Goal: Download file/media

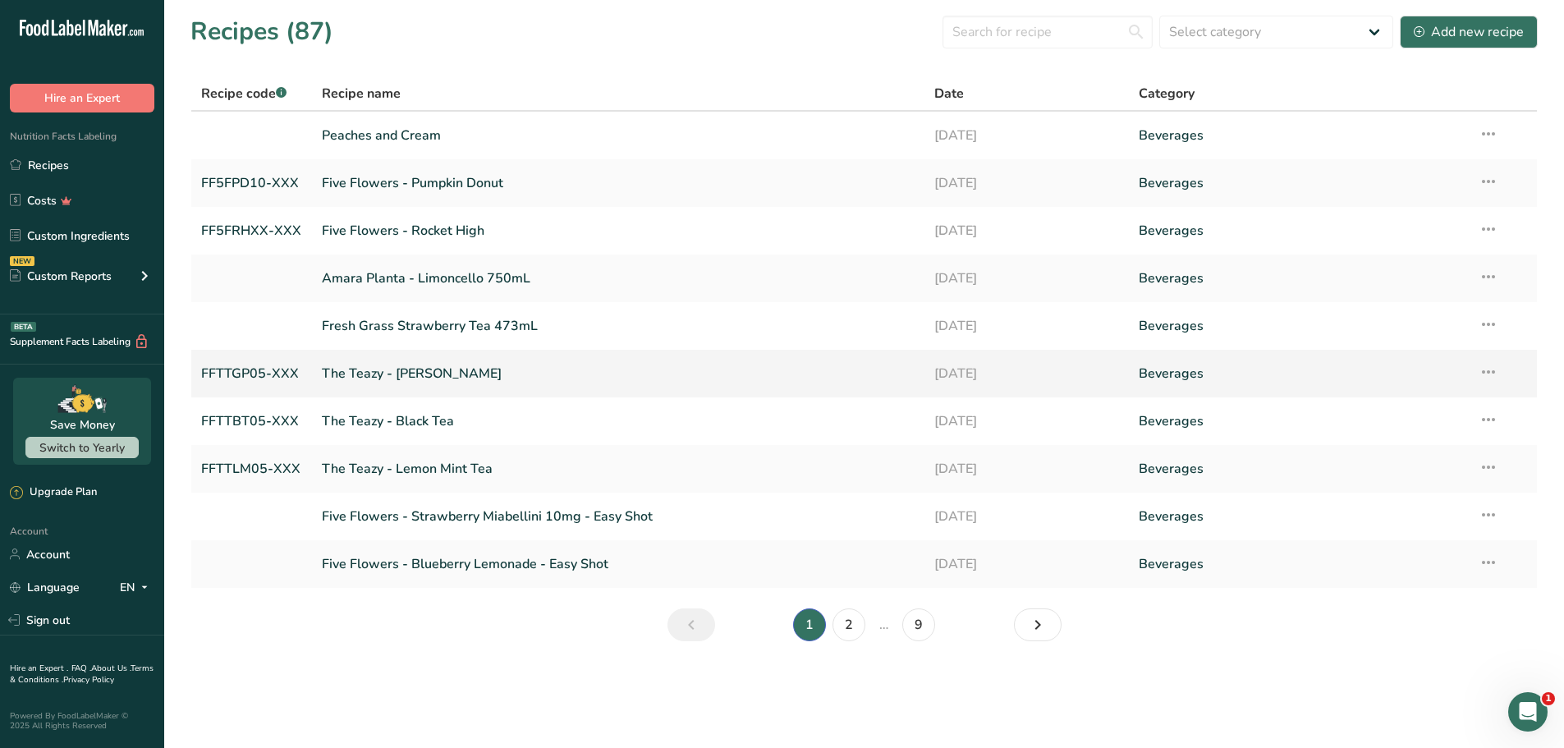
click at [451, 371] on link "The Teazy - Ginger Peach" at bounding box center [618, 373] width 593 height 34
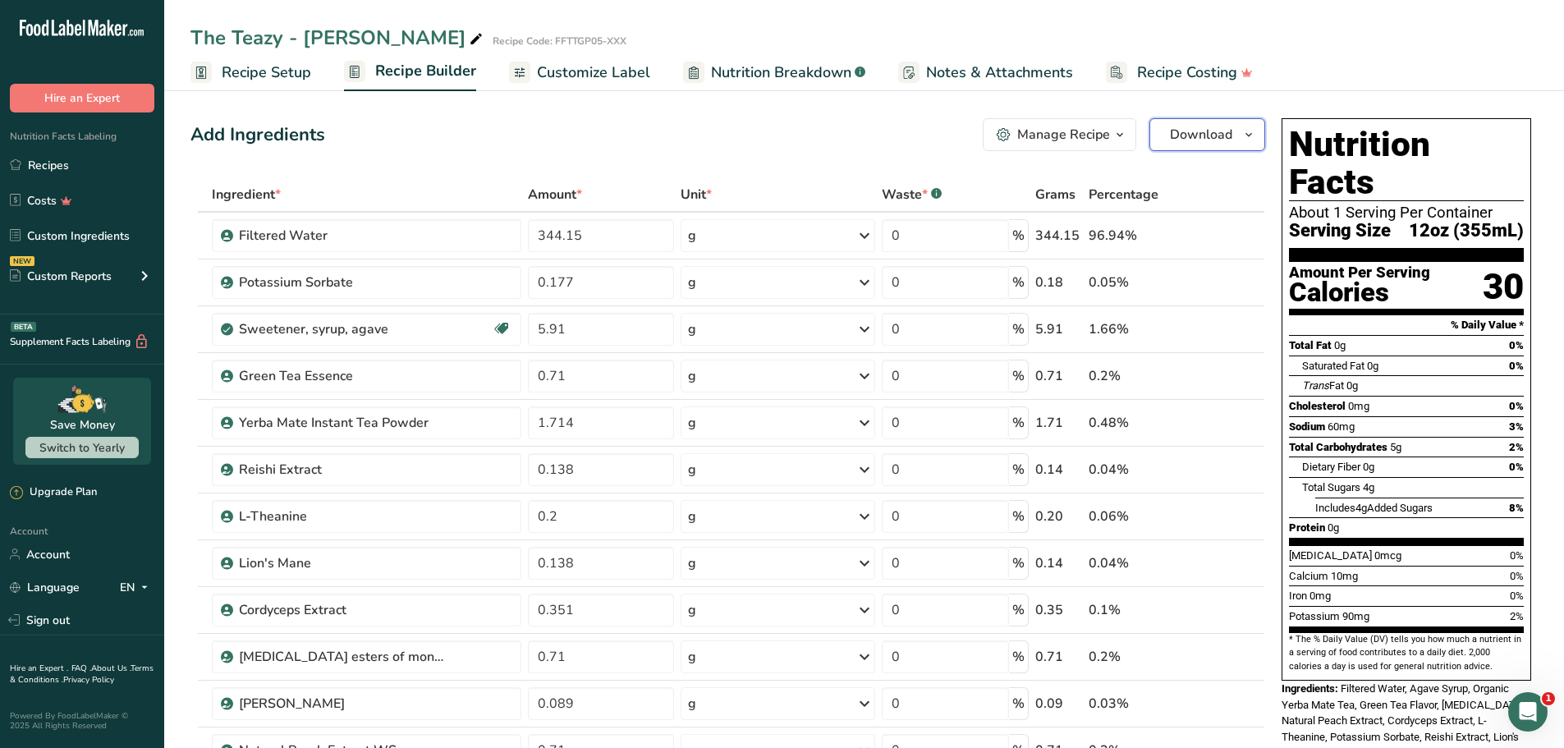
click at [1230, 137] on span "Download" at bounding box center [1201, 135] width 62 height 20
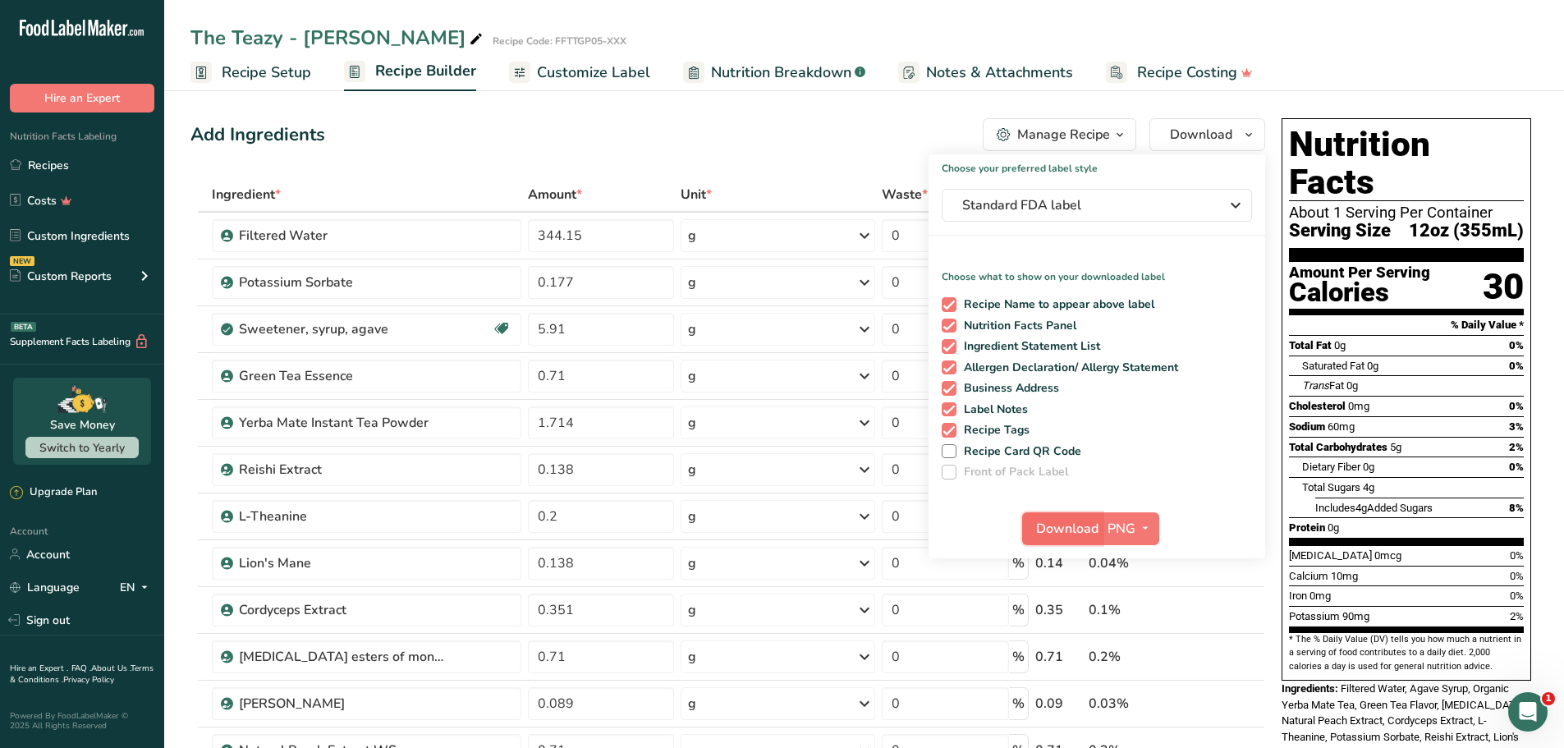
click at [1093, 528] on span "Download" at bounding box center [1067, 529] width 62 height 20
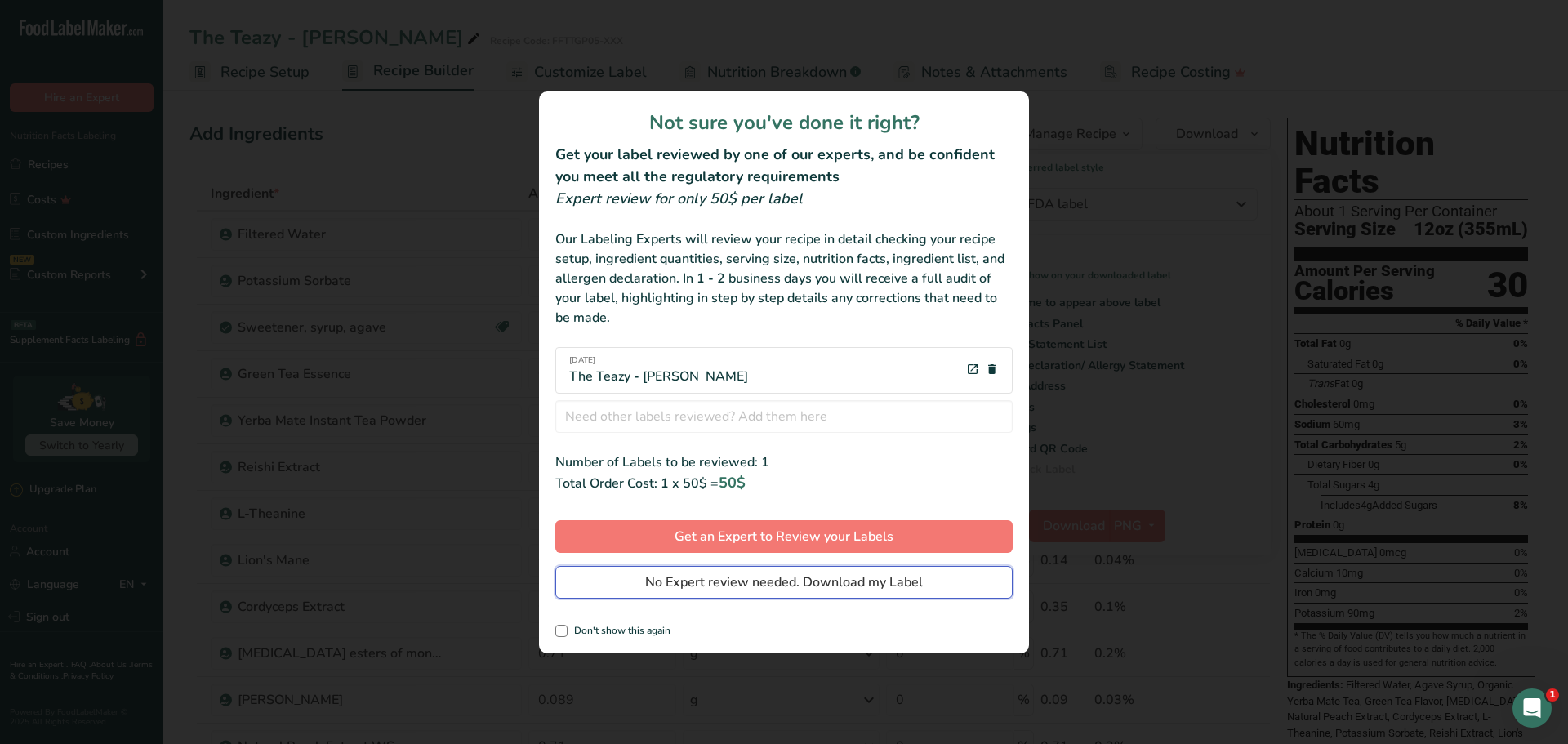
click at [773, 585] on span "No Expert review needed. Download my Label" at bounding box center [783, 582] width 278 height 20
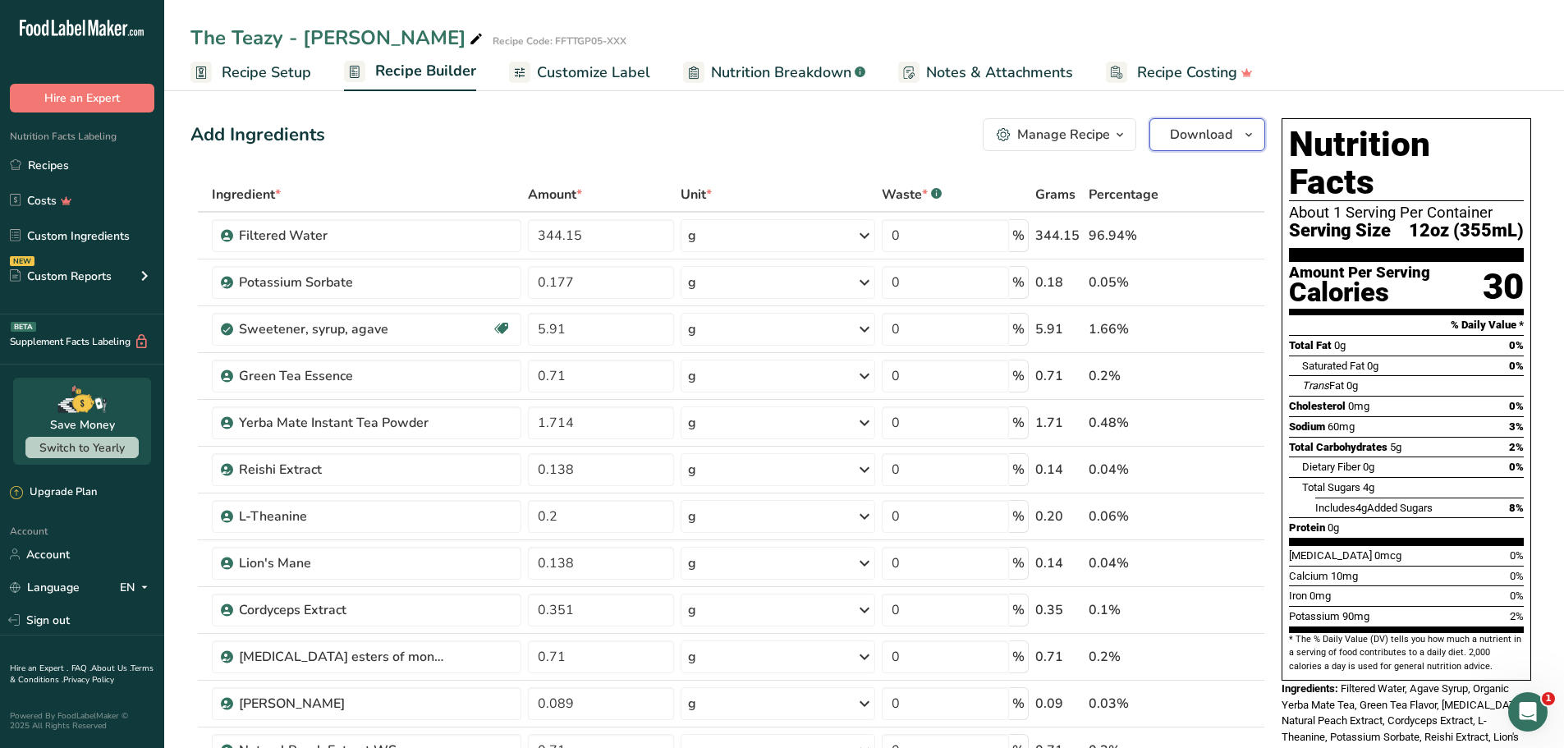
click at [1236, 140] on button "Download" at bounding box center [1207, 134] width 116 height 33
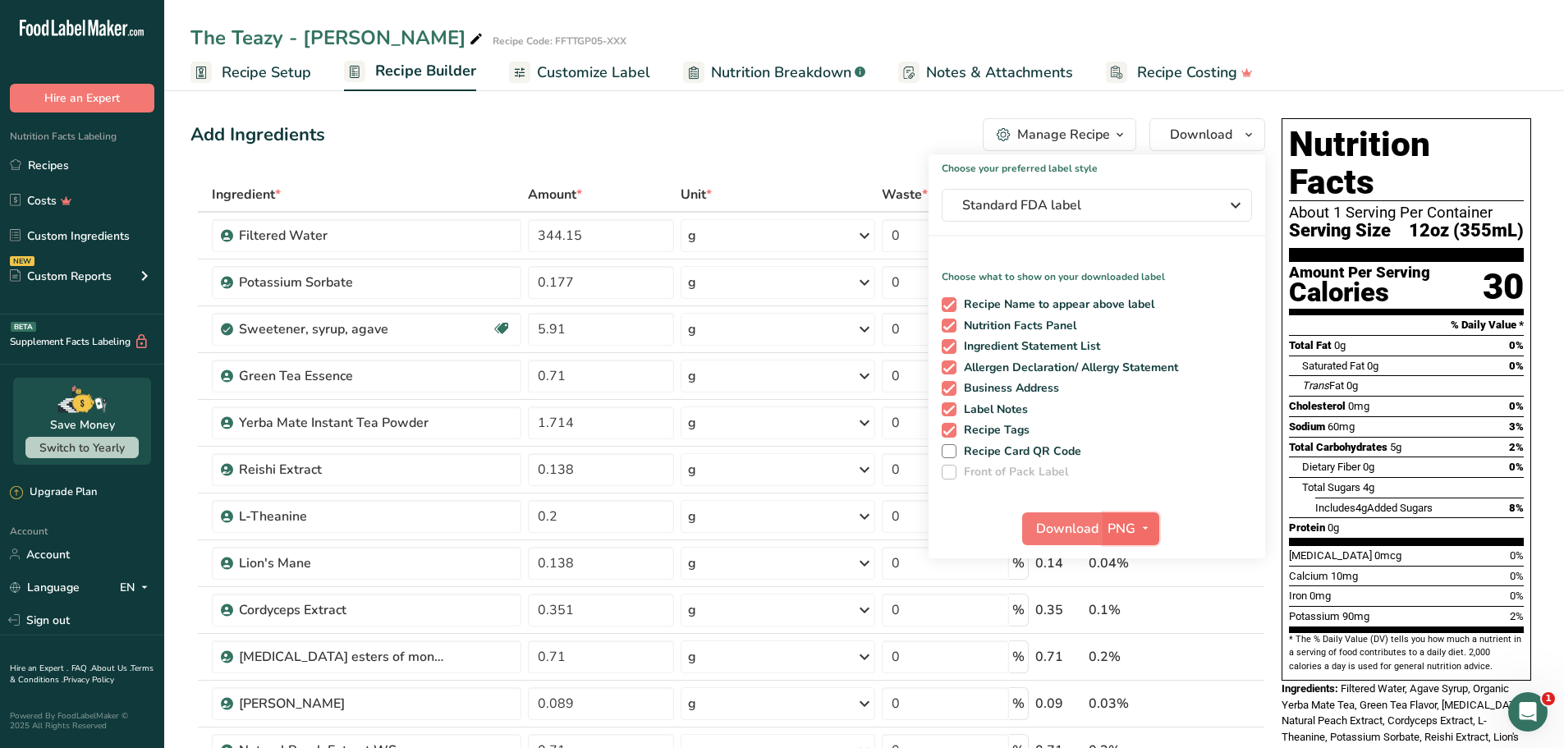
click at [1150, 527] on icon "button" at bounding box center [1144, 528] width 13 height 21
click at [1209, 479] on div "Choose your preferred label style Standard FDA label Standard FDA label The mos…" at bounding box center [1096, 356] width 337 height 404
click at [949, 451] on span at bounding box center [948, 451] width 15 height 15
click at [949, 451] on input "Recipe Card QR Code" at bounding box center [946, 451] width 11 height 11
checkbox input "true"
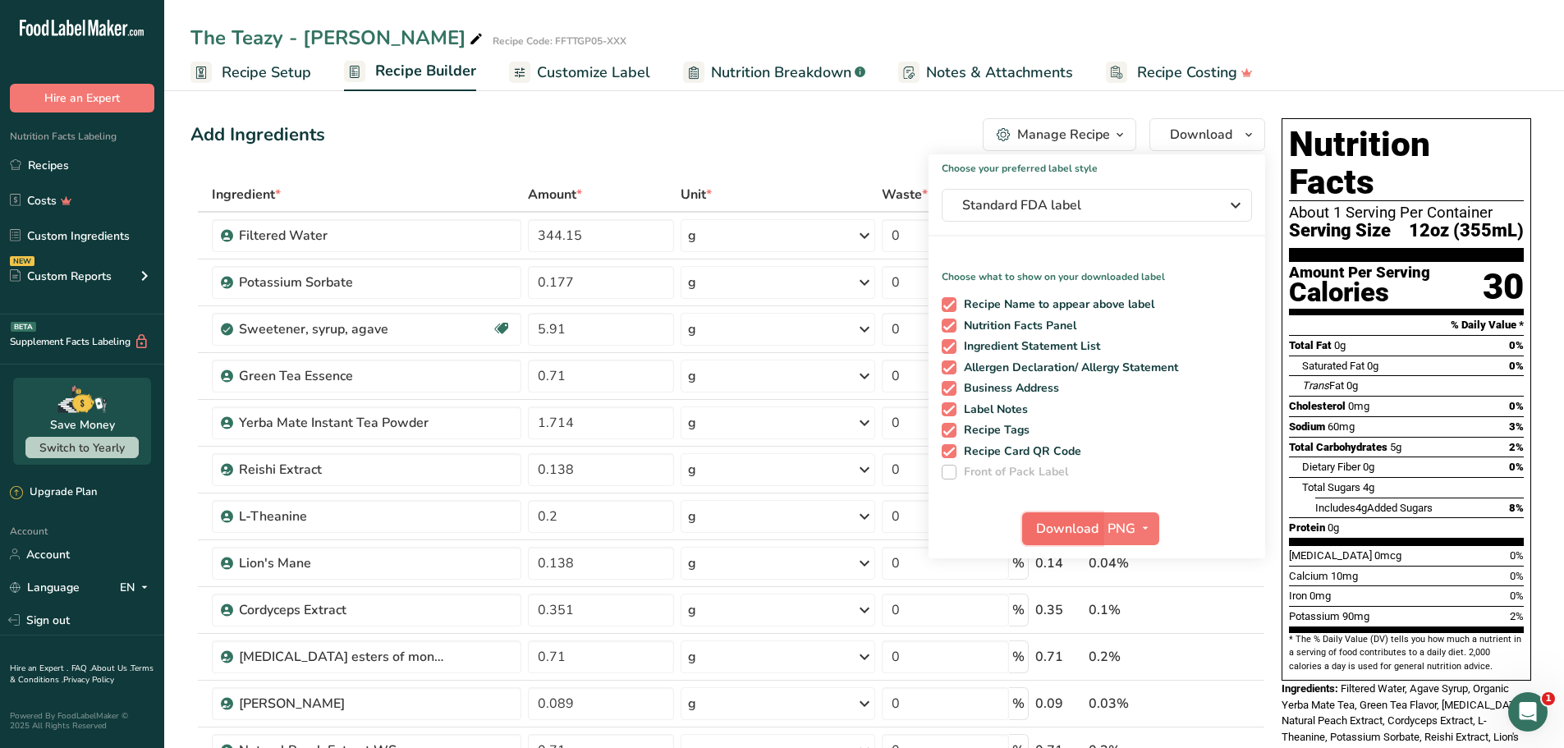
click at [1053, 526] on span "Download" at bounding box center [1067, 529] width 62 height 20
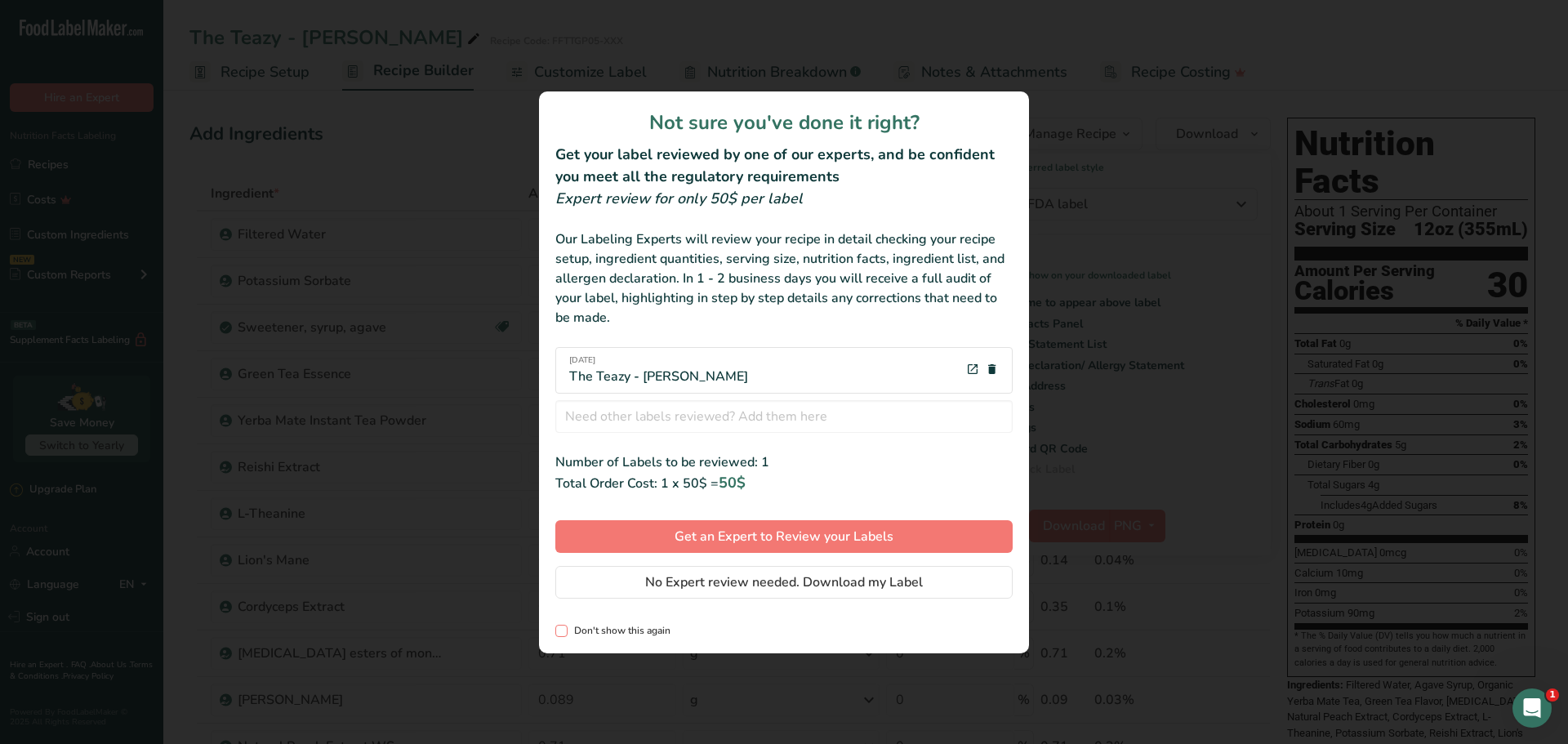
click at [563, 636] on span "review labels modal" at bounding box center [561, 631] width 12 height 12
click at [563, 636] on input "Don't show this again" at bounding box center [560, 631] width 11 height 11
checkbox input "true"
click at [775, 583] on span "No Expert review needed. Download my Label" at bounding box center [783, 582] width 278 height 20
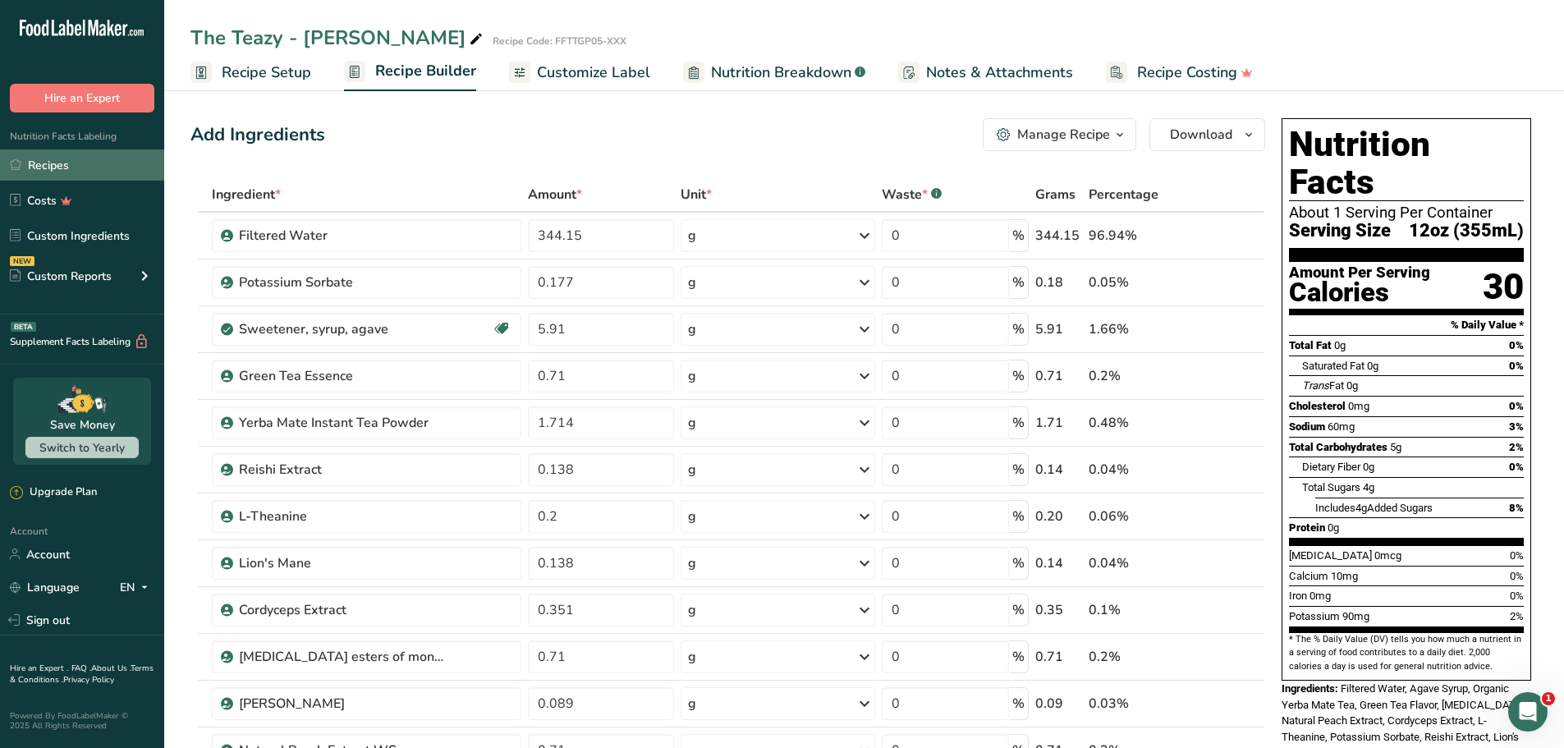
click at [76, 167] on link "Recipes" at bounding box center [82, 164] width 164 height 31
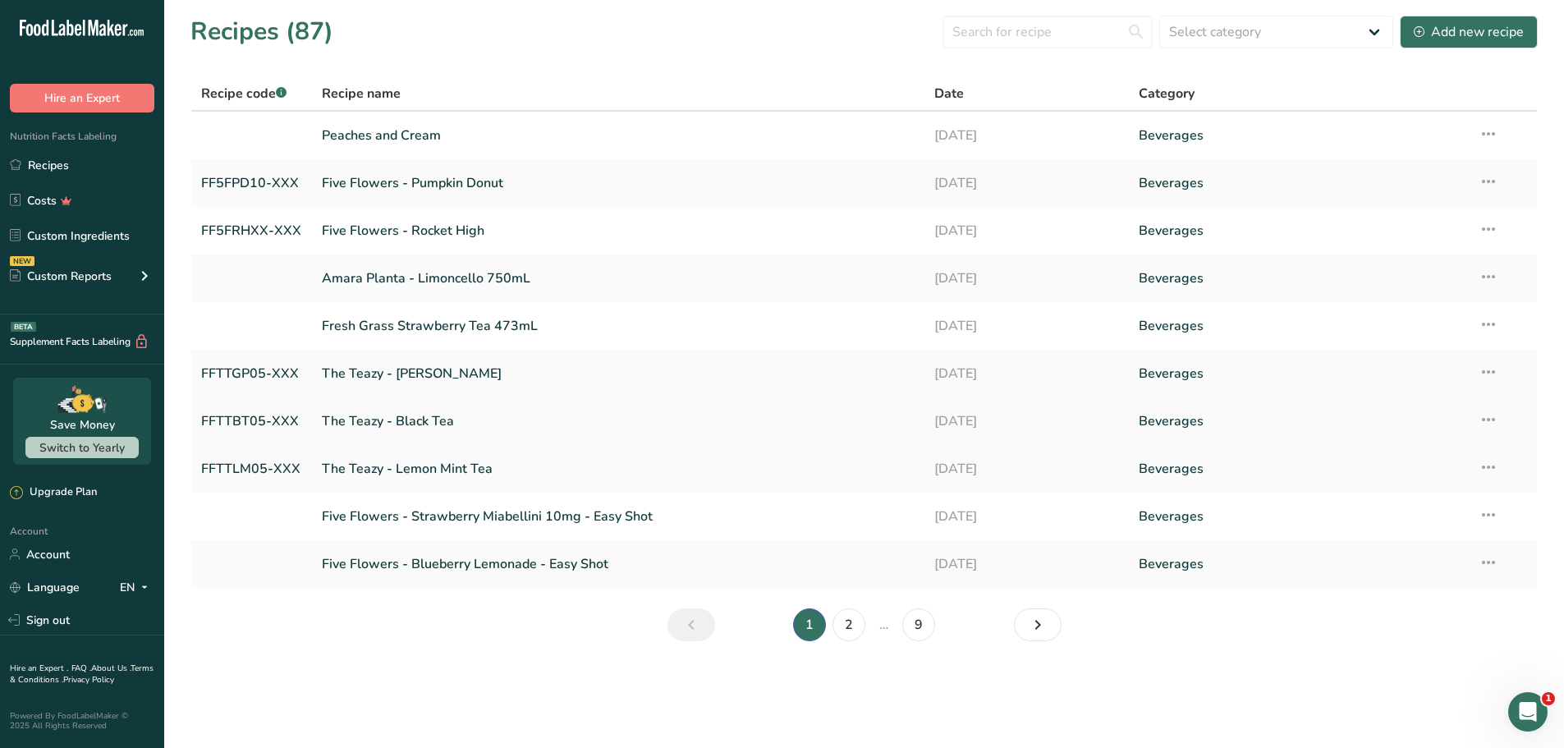
click at [246, 420] on link "FFTTBT05-XXX" at bounding box center [251, 421] width 101 height 34
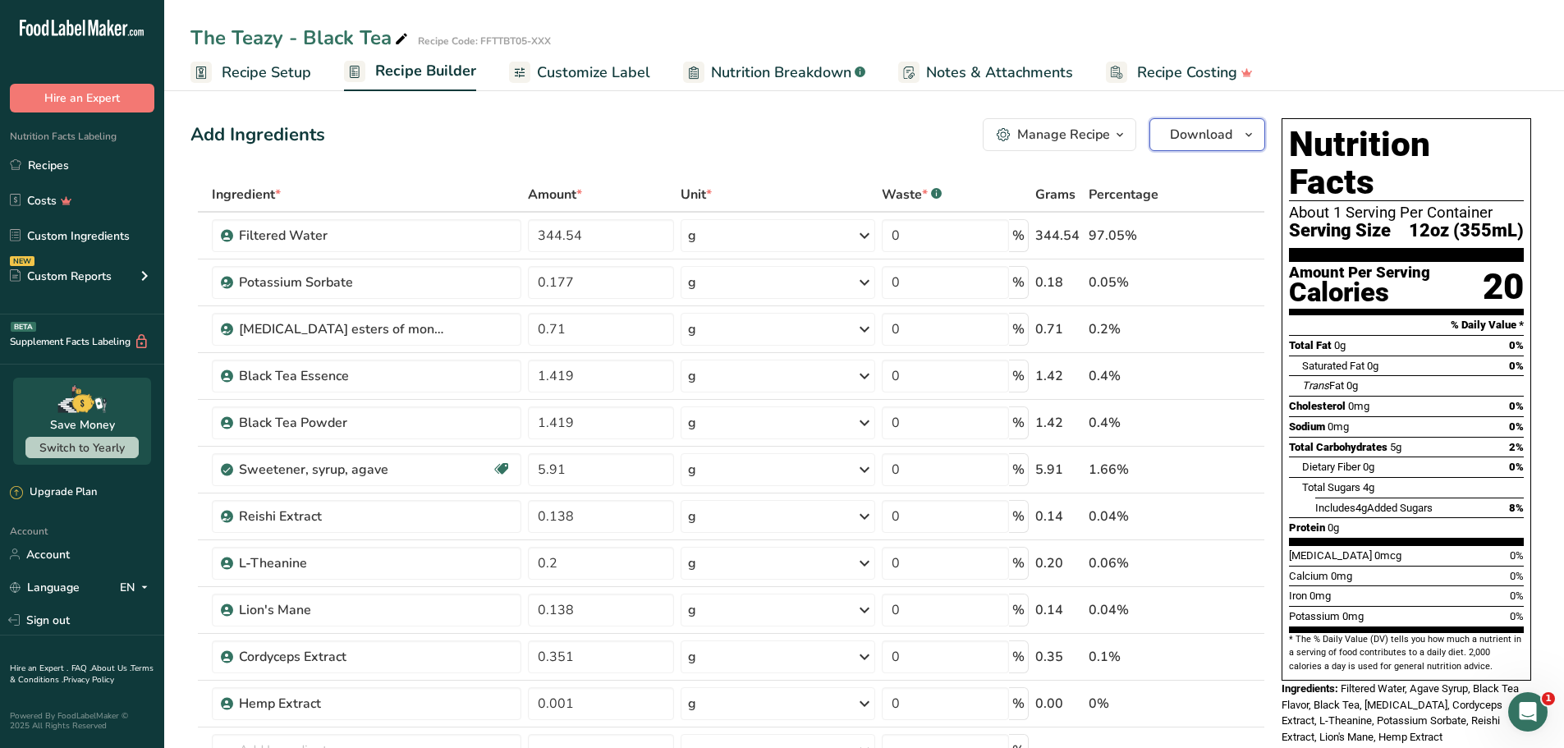
click at [1216, 139] on span "Download" at bounding box center [1201, 135] width 62 height 20
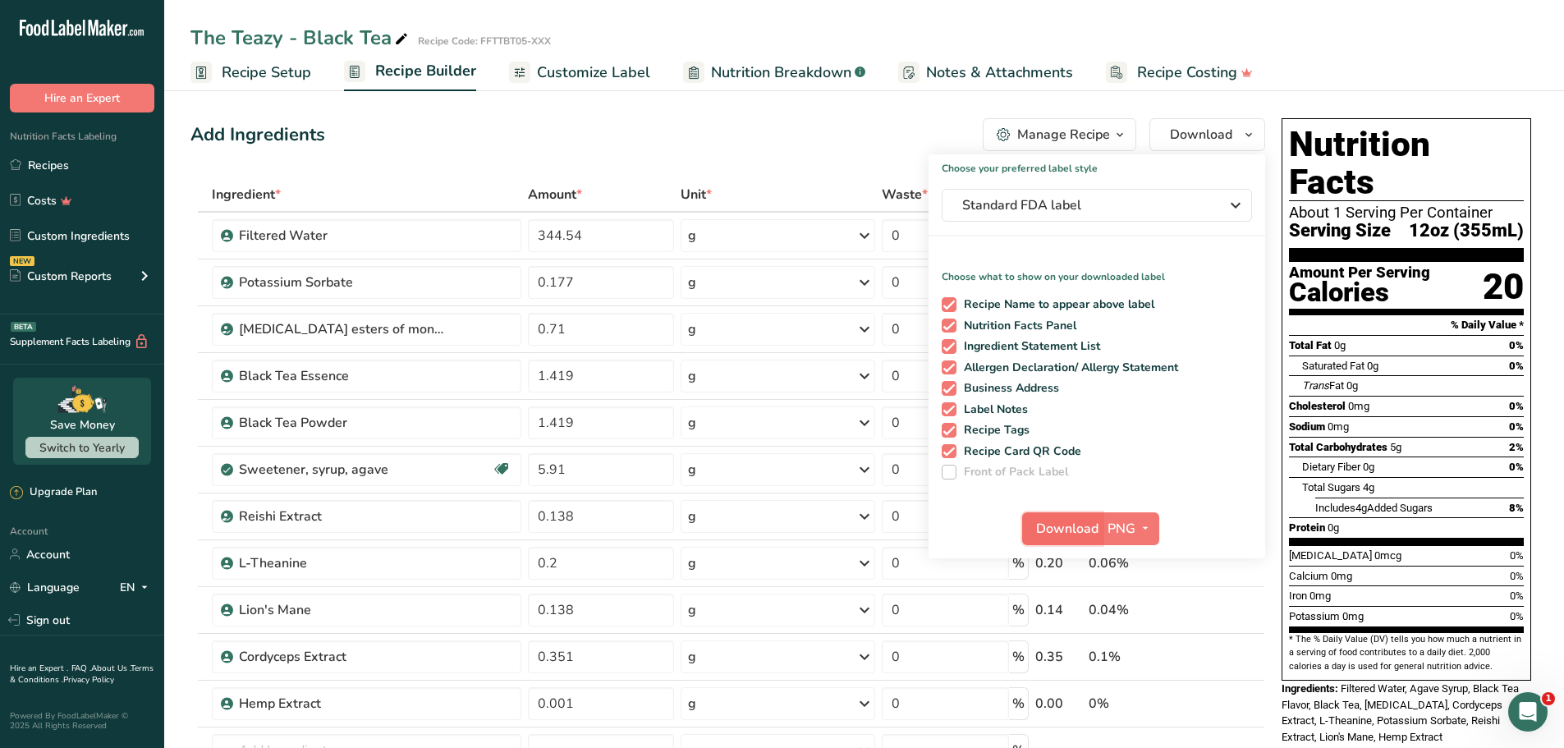
click at [1063, 526] on span "Download" at bounding box center [1067, 529] width 62 height 20
click at [69, 168] on link "Recipes" at bounding box center [82, 164] width 164 height 31
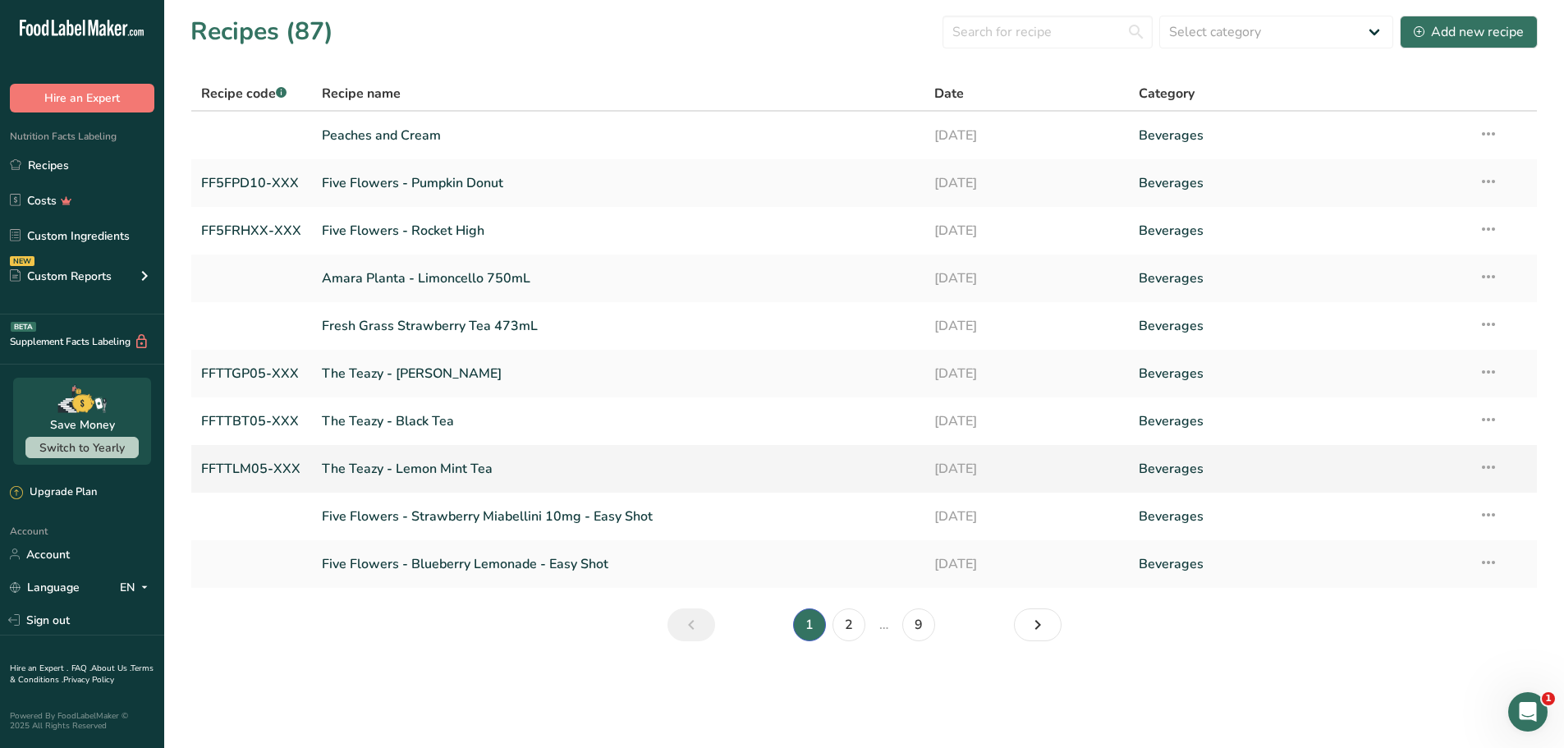
click at [403, 465] on link "The Teazy - Lemon Mint Tea" at bounding box center [618, 468] width 593 height 34
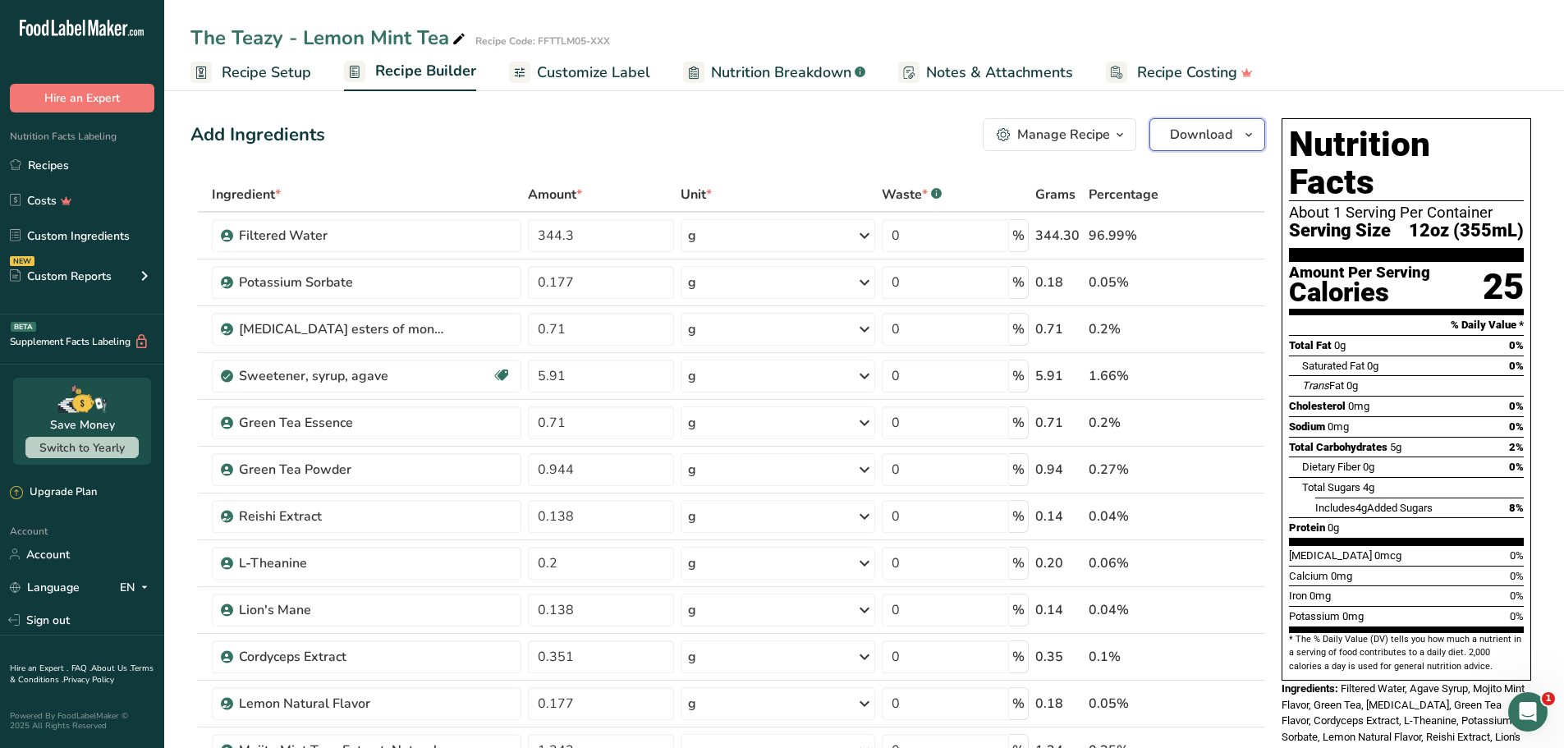
click at [1219, 135] on span "Download" at bounding box center [1201, 135] width 62 height 20
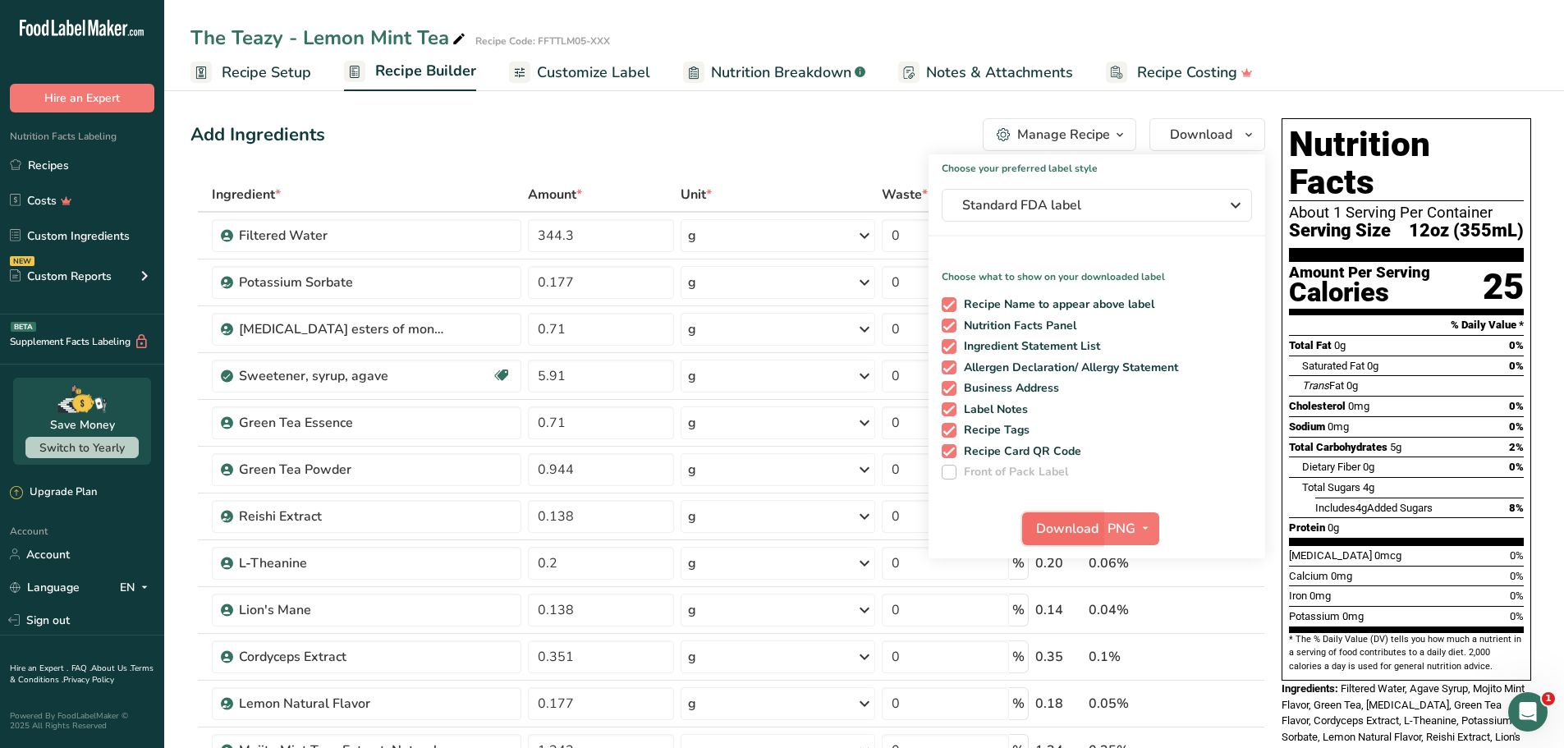
click at [1066, 520] on span "Download" at bounding box center [1067, 529] width 62 height 20
